Goal: Find specific page/section: Find specific page/section

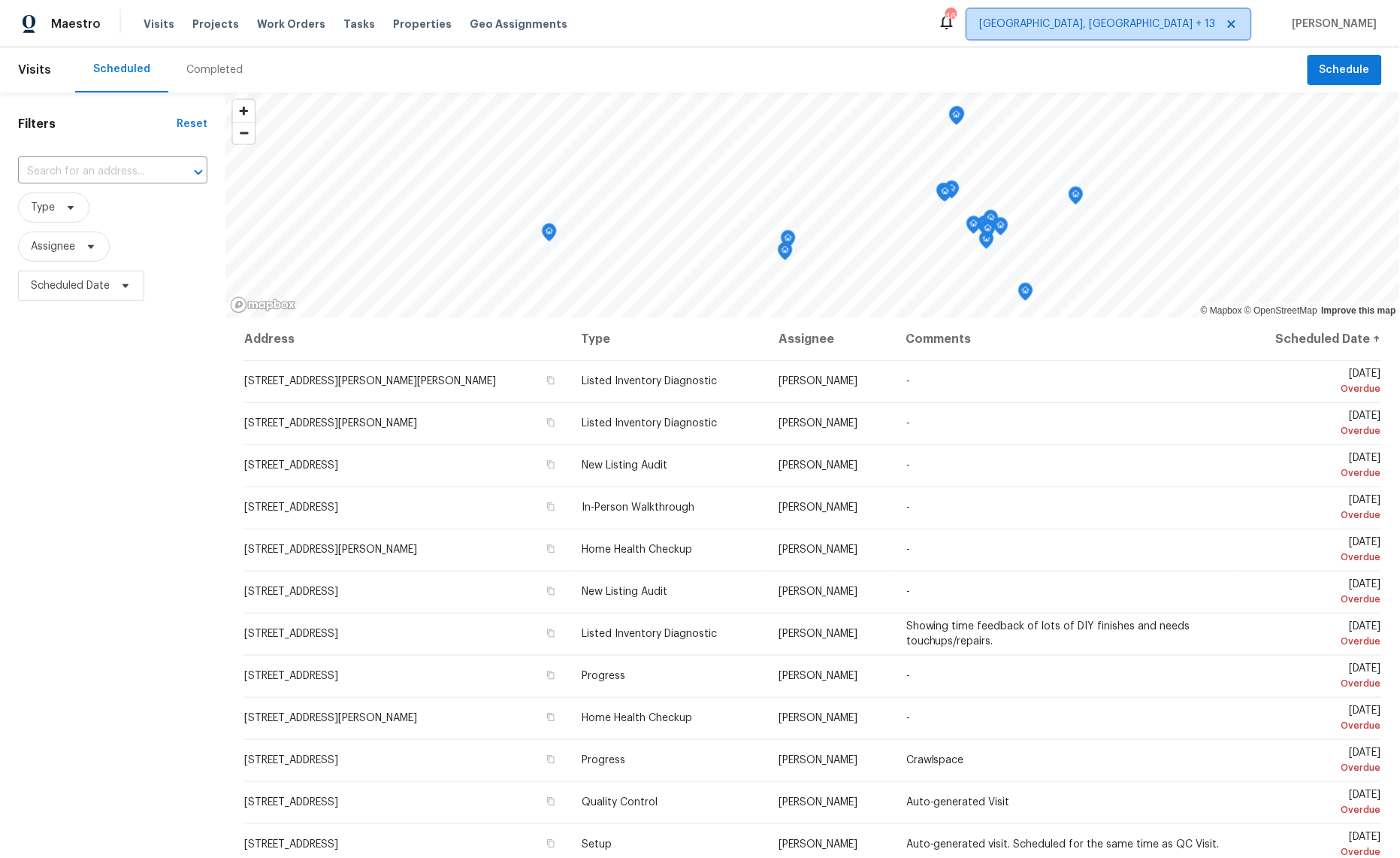
click at [1174, 26] on span "[GEOGRAPHIC_DATA], [GEOGRAPHIC_DATA] + 13" at bounding box center [1098, 24] width 236 height 15
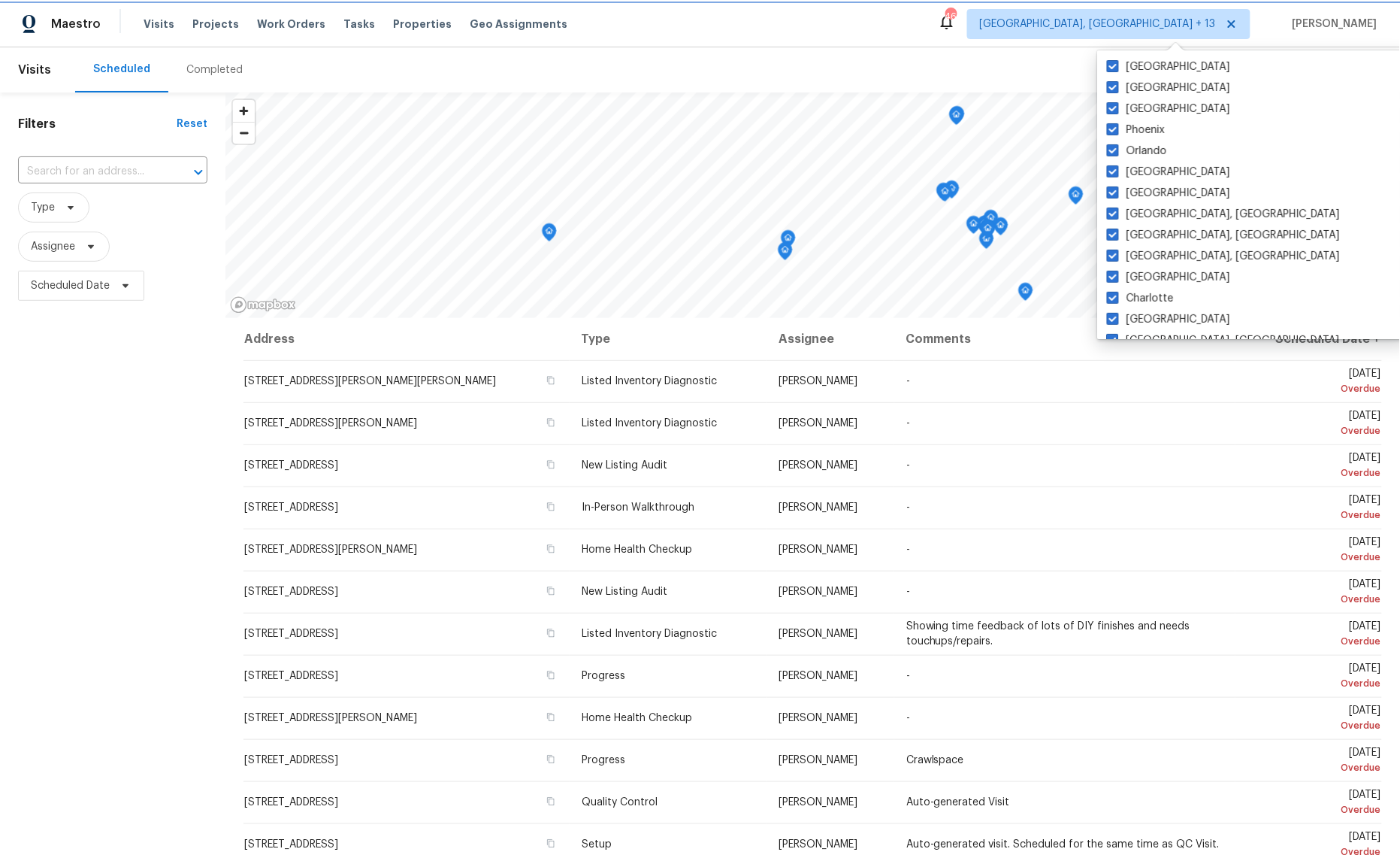
click at [1174, 26] on span "[GEOGRAPHIC_DATA], [GEOGRAPHIC_DATA] + 13" at bounding box center [1098, 24] width 236 height 15
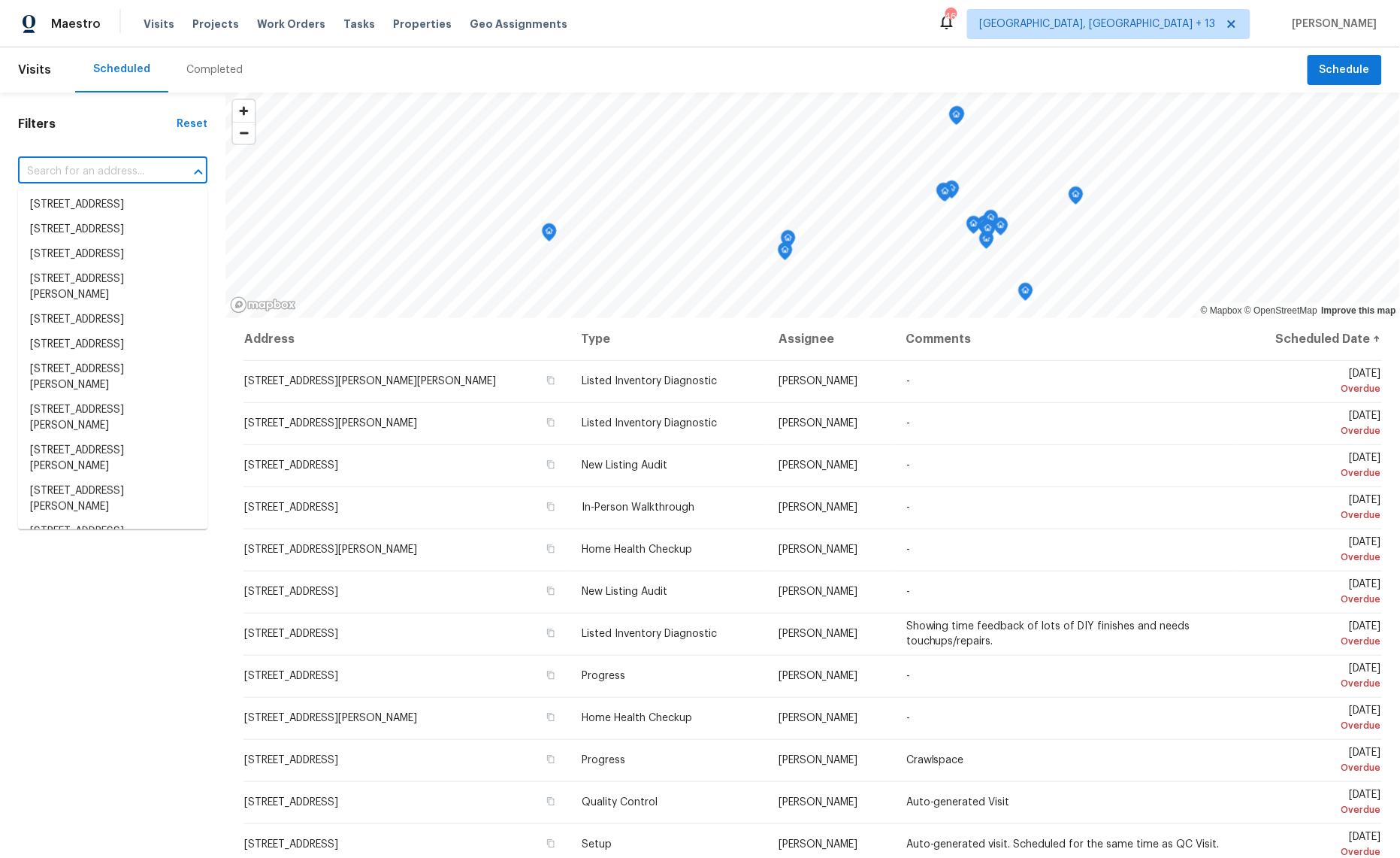
click at [120, 170] on input "text" at bounding box center [92, 171] width 148 height 24
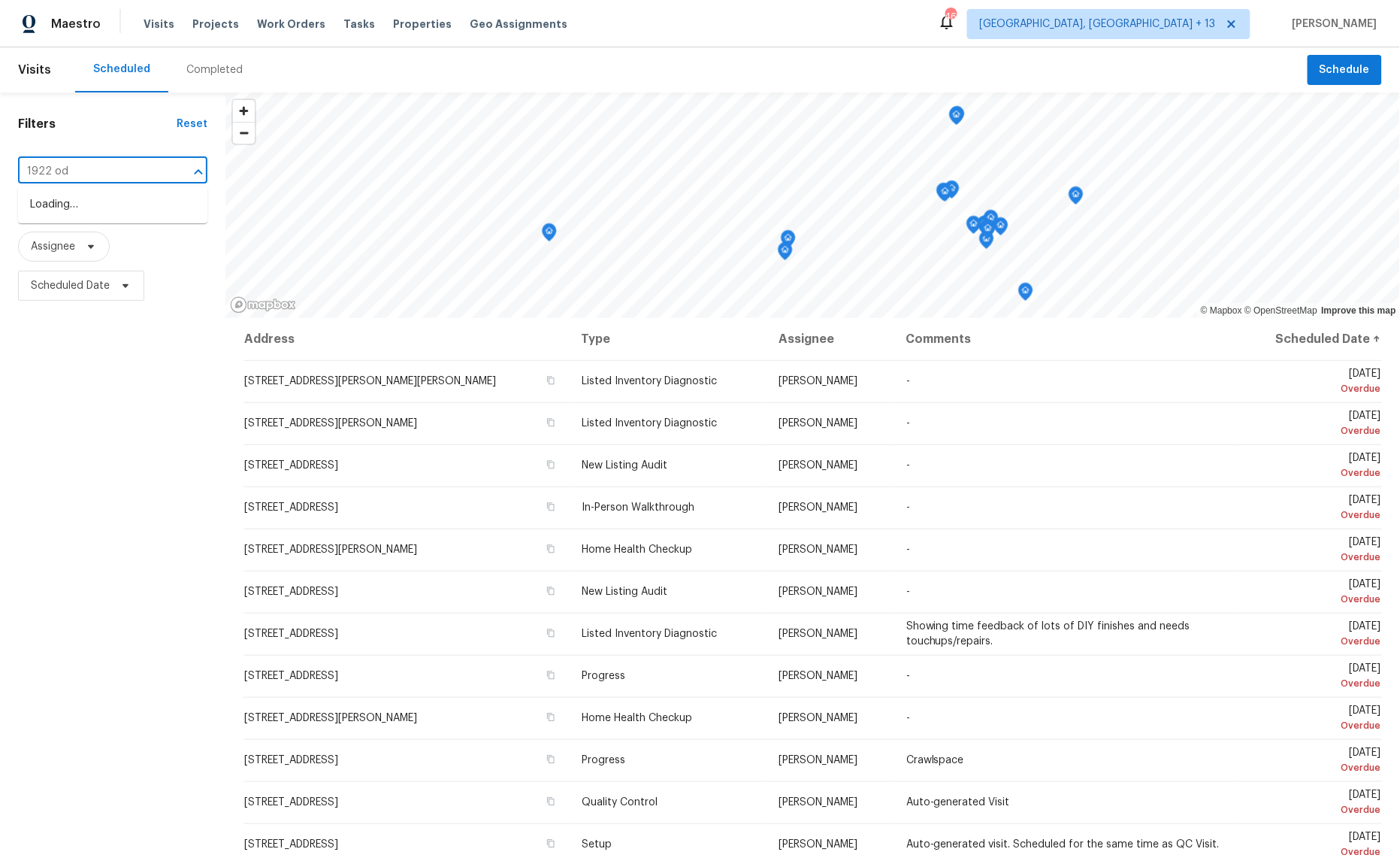
type input "1922 ode"
click at [99, 210] on li "1922 Odessa Ave, Murfreesboro, TN 37128" at bounding box center [112, 205] width 189 height 25
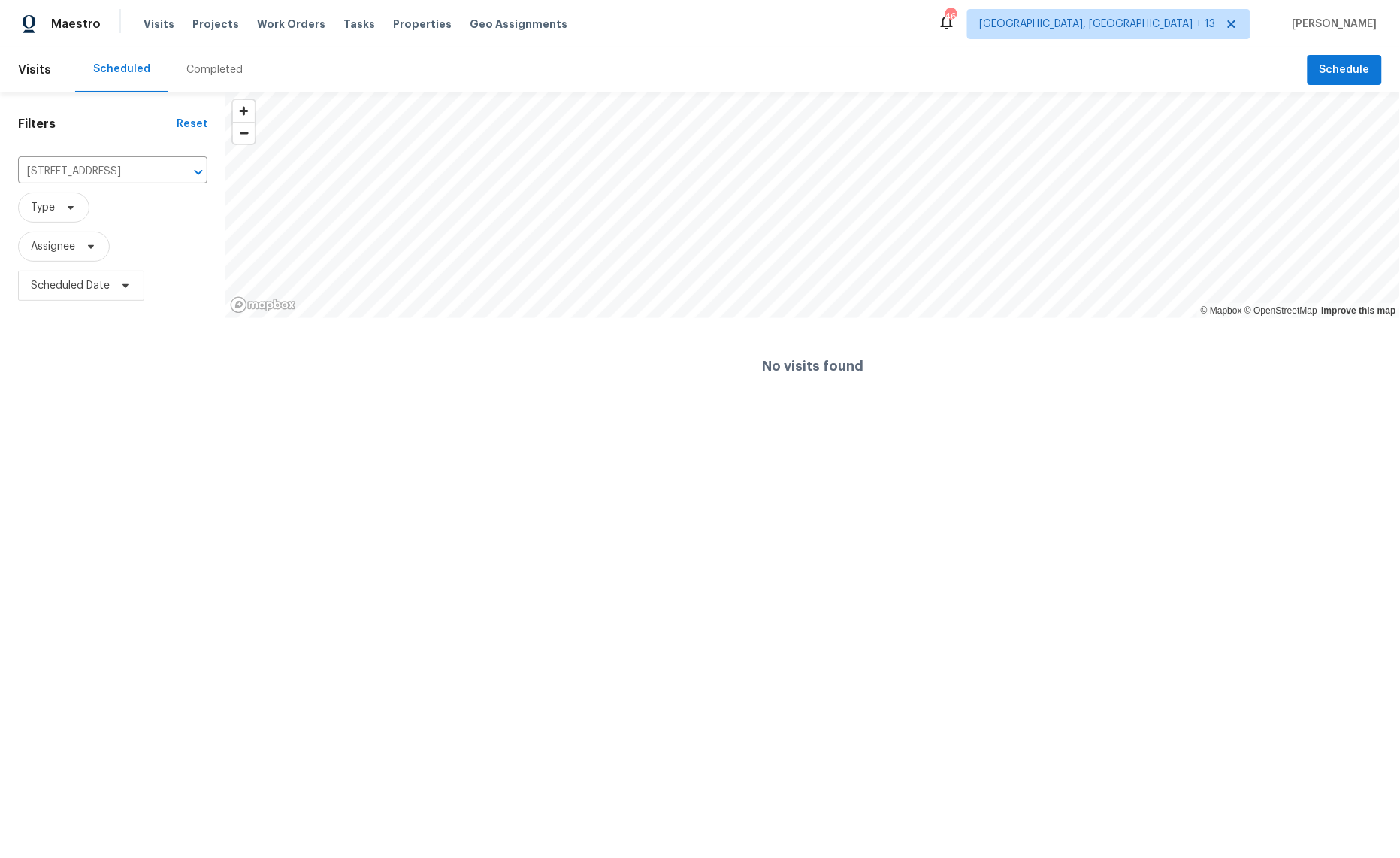
click at [199, 67] on div "Completed" at bounding box center [214, 69] width 56 height 15
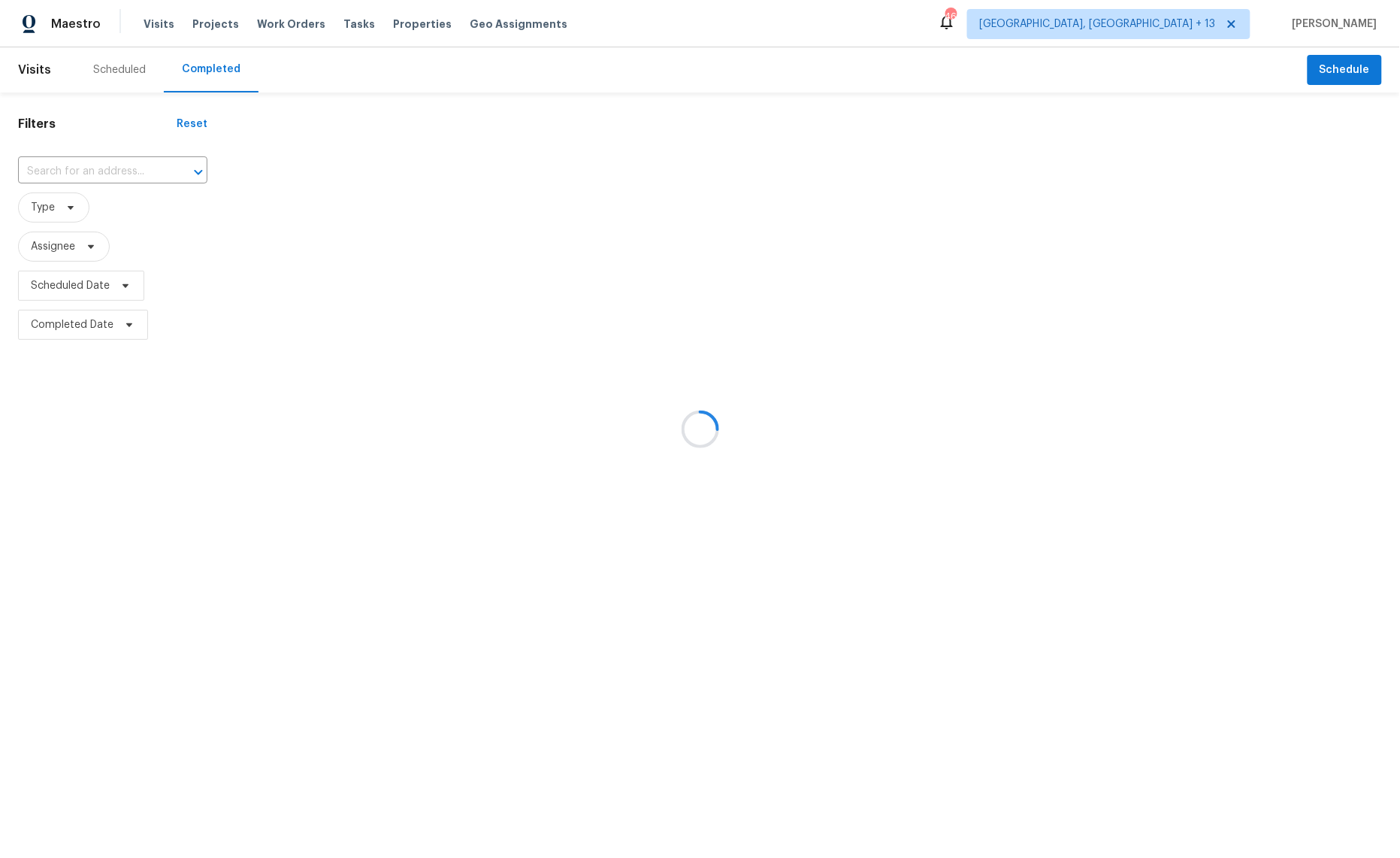
click at [78, 168] on div at bounding box center [700, 429] width 1400 height 858
click at [67, 169] on div at bounding box center [700, 429] width 1400 height 858
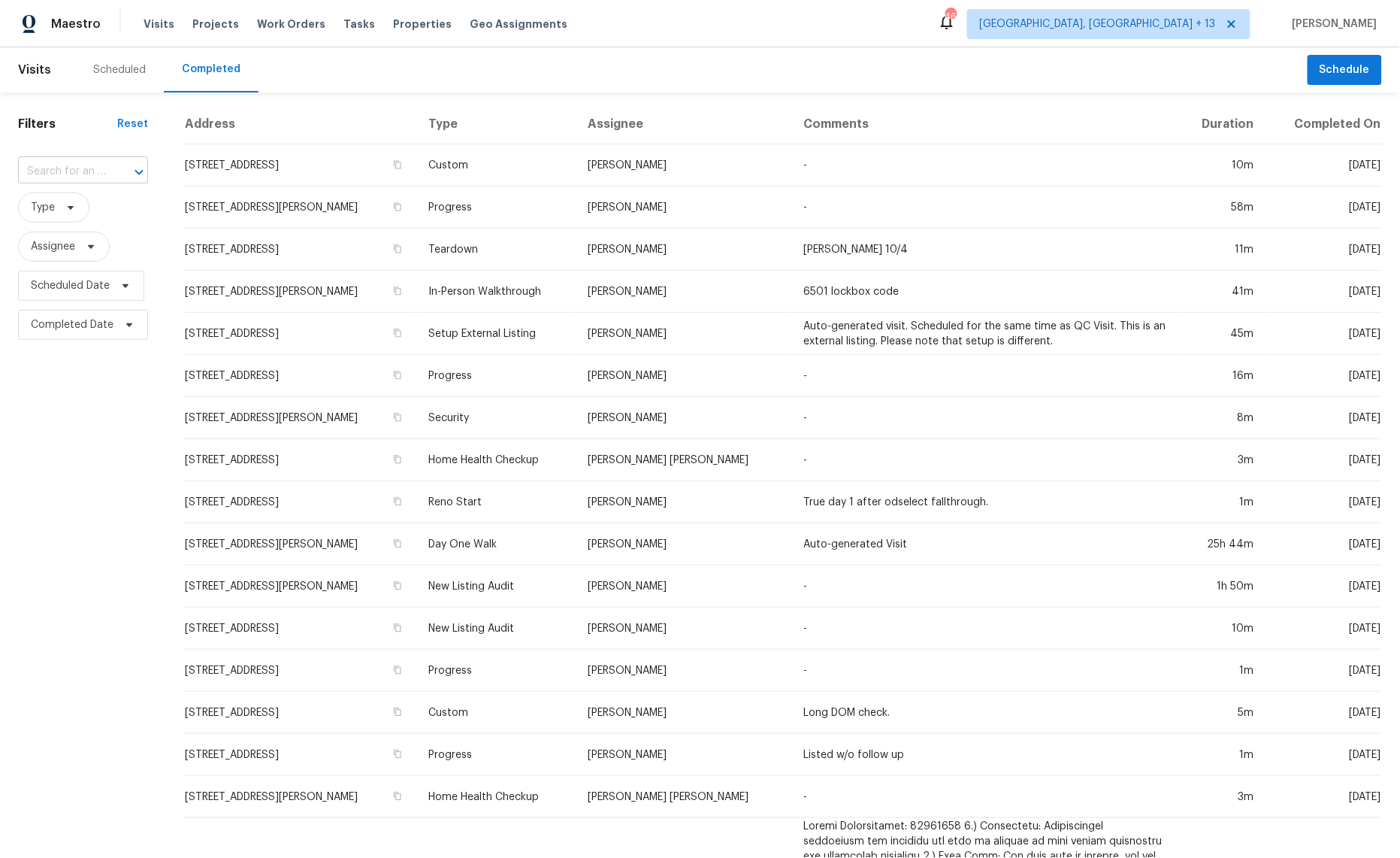
click at [52, 169] on input "text" at bounding box center [62, 171] width 88 height 24
type input "1922 odes"
click at [83, 199] on li "1922 Odessa Ave, Murfreesboro, TN 37128" at bounding box center [82, 205] width 128 height 25
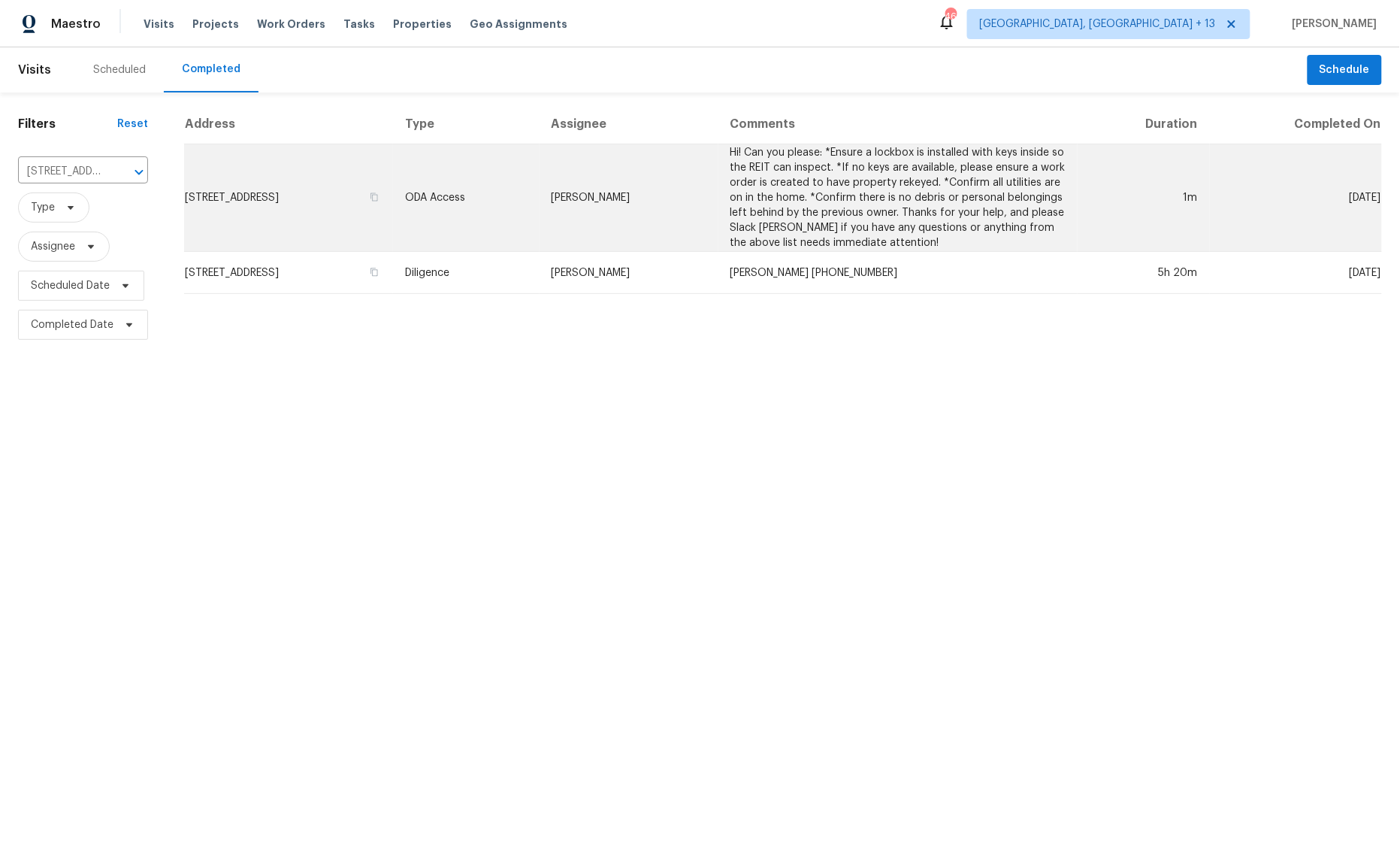
click at [393, 202] on td "1922 Odessa Ave, Murfreesboro, TN 37128" at bounding box center [288, 198] width 209 height 107
